Goal: Task Accomplishment & Management: Manage account settings

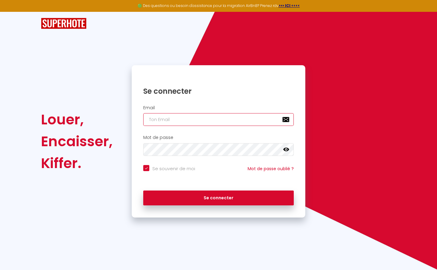
click at [175, 115] on input "email" at bounding box center [218, 119] width 150 height 13
click at [173, 118] on input "email" at bounding box center [218, 119] width 150 height 13
click at [168, 118] on input "email" at bounding box center [218, 119] width 150 height 13
type input "[EMAIL_ADDRESS][DOMAIN_NAME]"
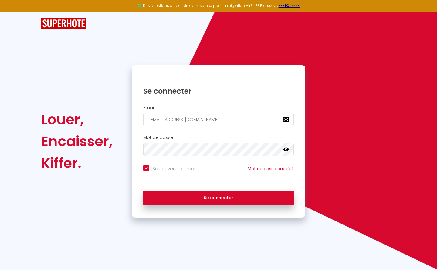
checkbox input "true"
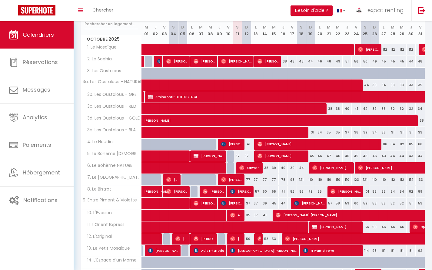
scroll to position [129, 0]
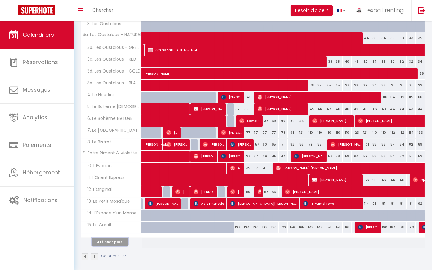
drag, startPoint x: 118, startPoint y: 238, endPoint x: 221, endPoint y: 209, distance: 107.4
click at [118, 238] on button "Afficher plus" at bounding box center [110, 242] width 36 height 8
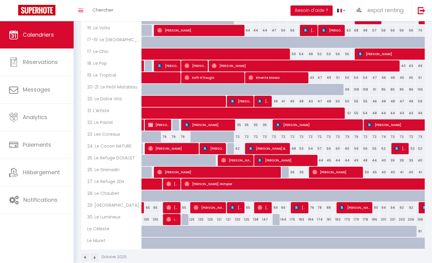
scroll to position [344, 0]
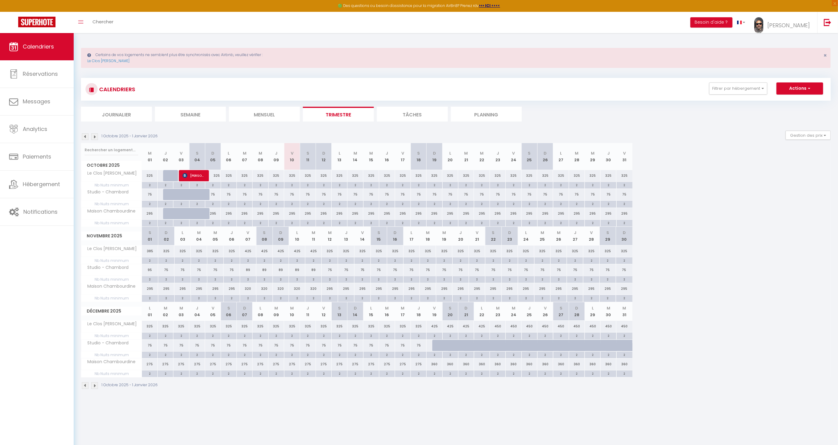
click at [52, 318] on div "Calendriers Réservations Messages Analytics Paiements Hébergement Notifications" at bounding box center [37, 245] width 74 height 425
